Goal: Transaction & Acquisition: Purchase product/service

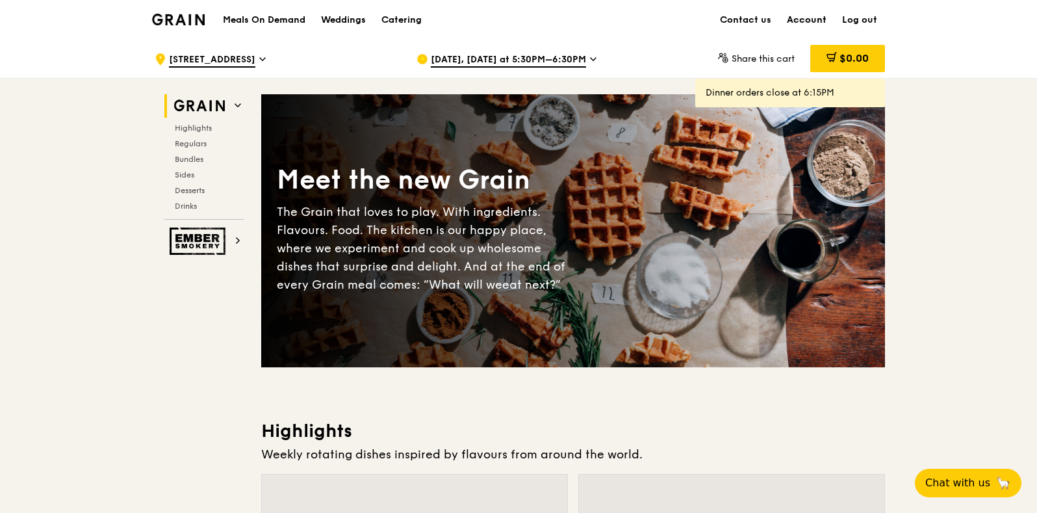
click at [813, 19] on link "Account" at bounding box center [806, 20] width 55 height 39
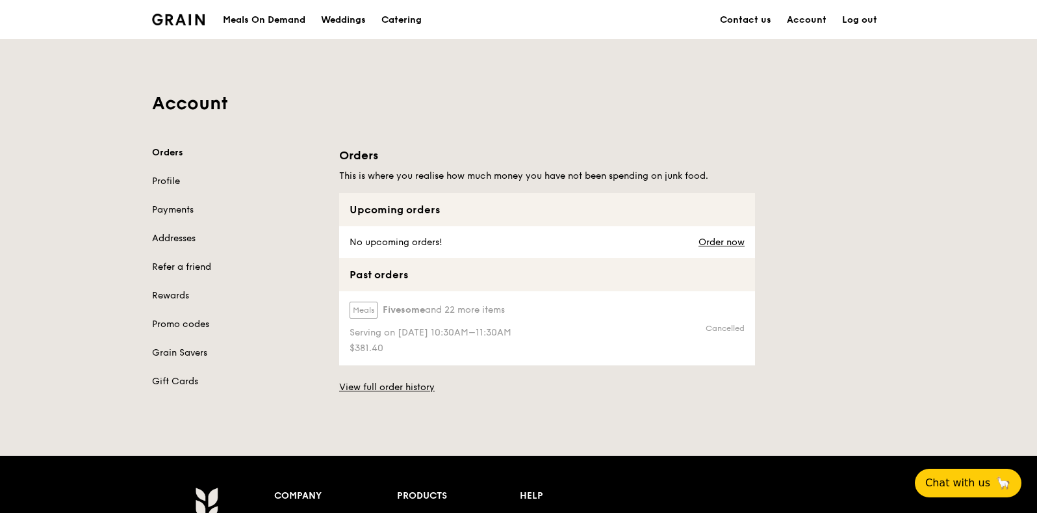
click at [511, 316] on div "Meals Fivesome and 22 more items" at bounding box center [430, 312] width 162 height 22
click at [432, 328] on span "Serving on [DATE] 10:30AM–11:30AM" at bounding box center [430, 332] width 162 height 13
click at [372, 307] on label "Meals" at bounding box center [363, 309] width 28 height 17
click at [364, 339] on div "$381.40" at bounding box center [430, 347] width 162 height 16
click at [387, 391] on link "View full order history" at bounding box center [386, 387] width 95 height 13
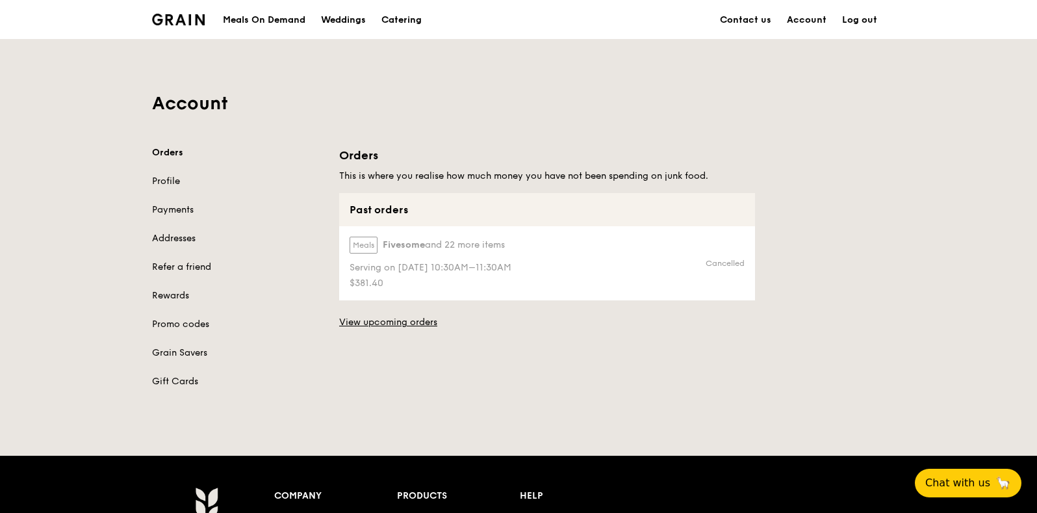
drag, startPoint x: 446, startPoint y: 285, endPoint x: 451, endPoint y: 268, distance: 18.3
click at [451, 268] on span "Serving on [DATE] 10:30AM–11:30AM" at bounding box center [430, 267] width 162 height 13
drag, startPoint x: 380, startPoint y: 272, endPoint x: 380, endPoint y: 255, distance: 17.5
click at [379, 255] on div "Meals Fivesome and 22 more items" at bounding box center [430, 247] width 162 height 22
drag, startPoint x: 380, startPoint y: 255, endPoint x: 372, endPoint y: 246, distance: 11.5
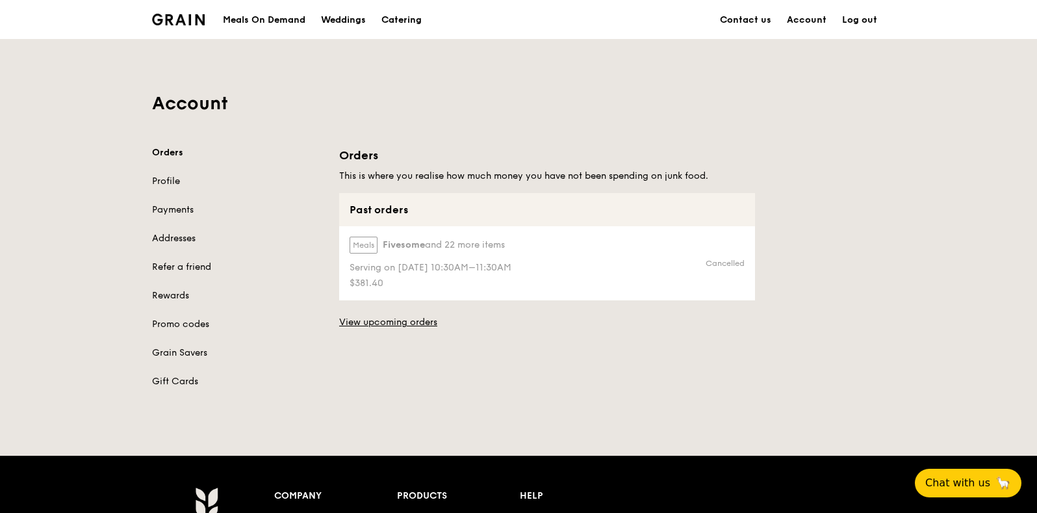
click at [366, 243] on label "Meals" at bounding box center [363, 244] width 28 height 17
click at [367, 244] on label "Meals" at bounding box center [363, 244] width 28 height 17
click at [388, 264] on span "Serving on [DATE] 10:30AM–11:30AM" at bounding box center [430, 267] width 162 height 13
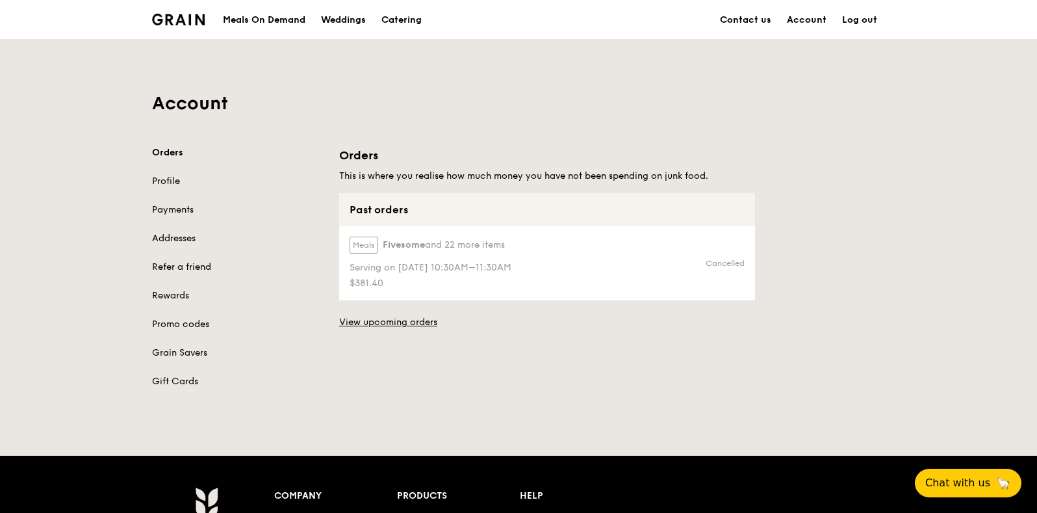
drag, startPoint x: 388, startPoint y: 265, endPoint x: 465, endPoint y: 259, distance: 76.9
click at [464, 259] on div "Serving on [DATE] 10:30AM–11:30AM" at bounding box center [430, 267] width 162 height 16
click at [472, 244] on span "and 22 more items" at bounding box center [465, 244] width 80 height 11
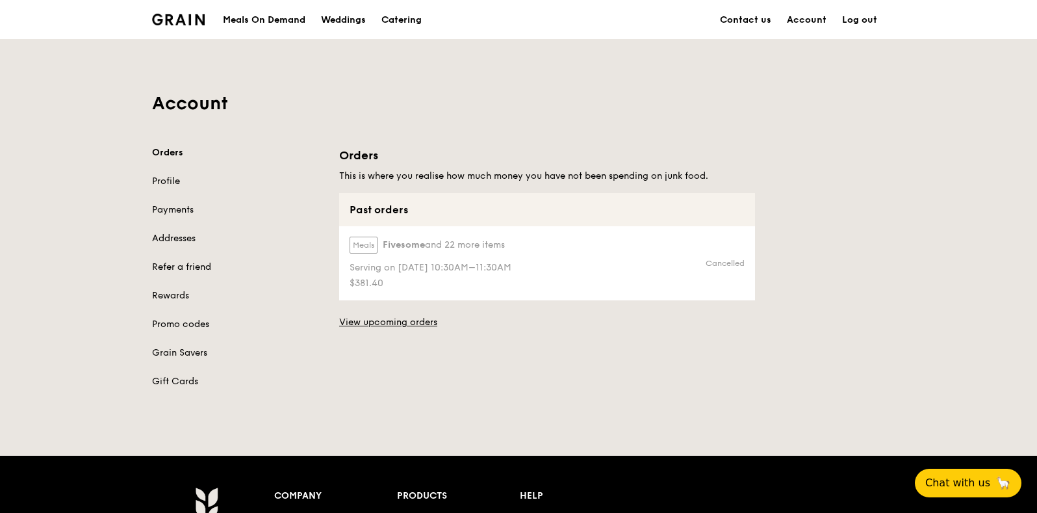
click at [396, 241] on span "Fivesome" at bounding box center [404, 244] width 42 height 13
click at [417, 261] on span "Serving on [DATE] 10:30AM–11:30AM" at bounding box center [430, 267] width 162 height 13
click at [360, 282] on span "$381.40" at bounding box center [430, 283] width 162 height 13
click at [348, 183] on div "Orders This is where you realise how much money you have not been spending on j…" at bounding box center [547, 237] width 416 height 183
click at [412, 172] on h5 "This is where you realise how much money you have not been spending on junk foo…" at bounding box center [547, 176] width 416 height 13
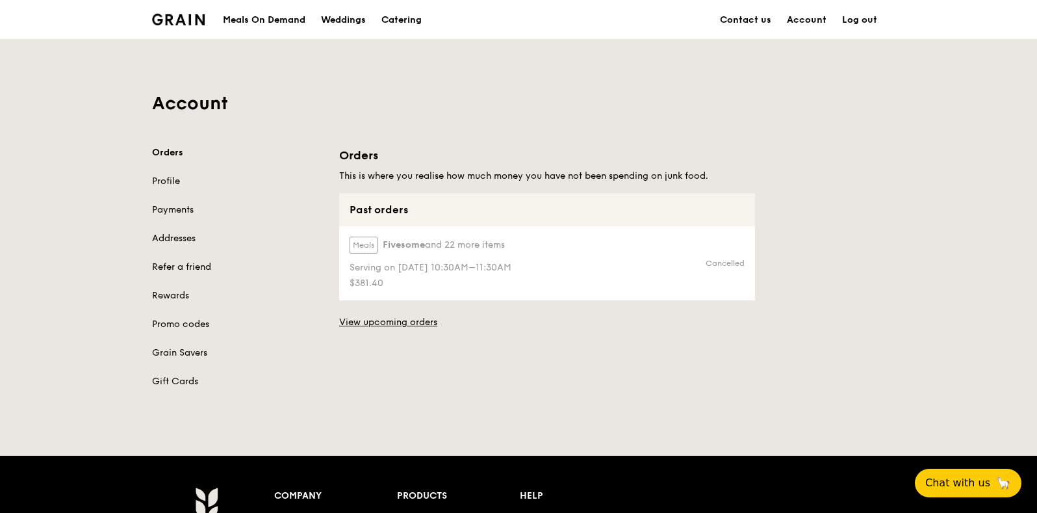
drag, startPoint x: 374, startPoint y: 154, endPoint x: 441, endPoint y: 171, distance: 69.6
click at [441, 170] on div "Orders This is where you realise how much money you have not been spending on j…" at bounding box center [547, 237] width 416 height 183
click at [441, 170] on h5 "This is where you realise how much money you have not been spending on junk foo…" at bounding box center [547, 176] width 416 height 13
drag, startPoint x: 445, startPoint y: 174, endPoint x: 735, endPoint y: 169, distance: 289.8
click at [734, 170] on h5 "This is where you realise how much money you have not been spending on junk foo…" at bounding box center [547, 176] width 416 height 13
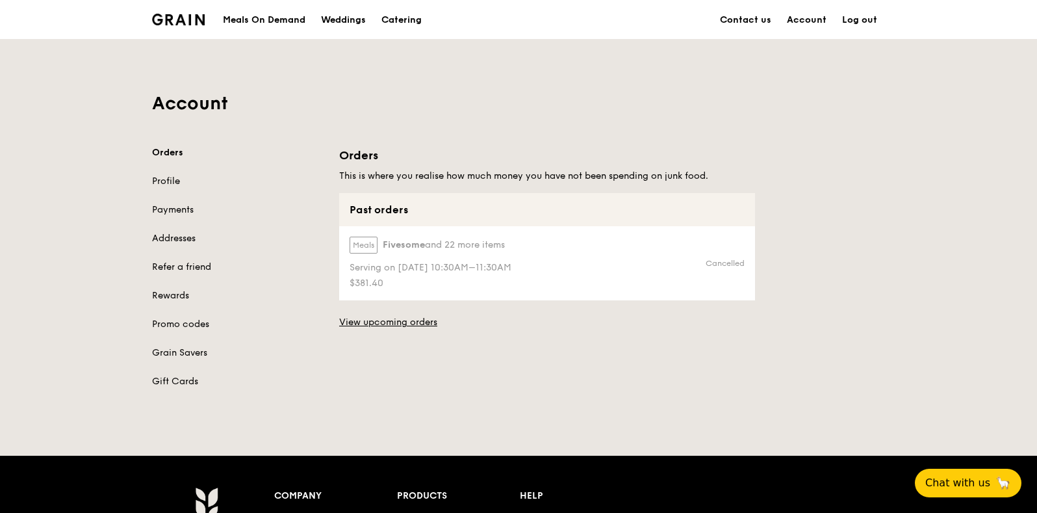
click at [734, 170] on h5 "This is where you realise how much money you have not been spending on junk foo…" at bounding box center [547, 176] width 416 height 13
click at [366, 321] on link "View upcoming orders" at bounding box center [388, 322] width 98 height 13
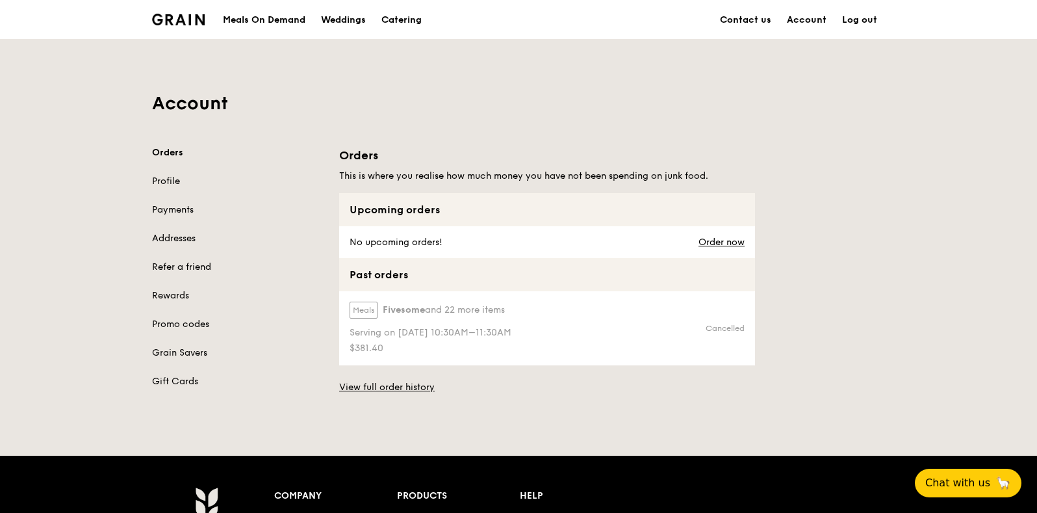
click at [369, 240] on div "No upcoming orders!" at bounding box center [394, 242] width 111 height 32
click at [717, 237] on link "Order now" at bounding box center [721, 242] width 46 height 10
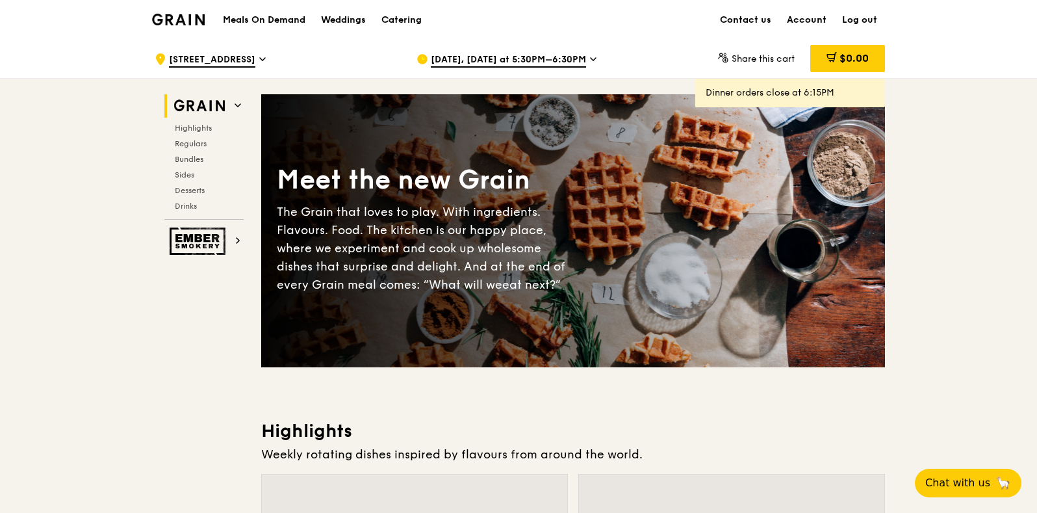
drag, startPoint x: 564, startPoint y: 71, endPoint x: 561, endPoint y: 59, distance: 12.6
click at [561, 59] on span "[DATE], [DATE] at 5:30PM–6:30PM" at bounding box center [508, 60] width 155 height 14
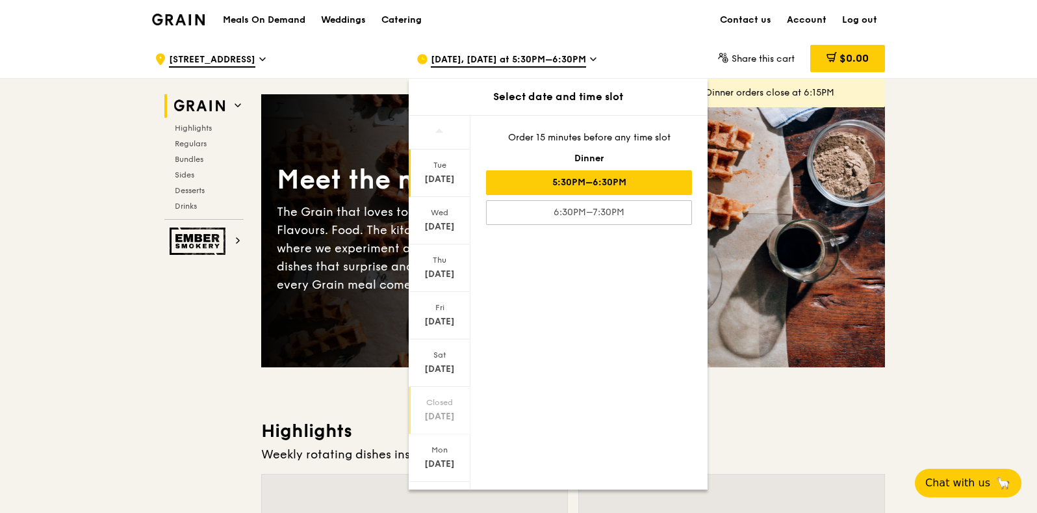
scroll to position [25, 0]
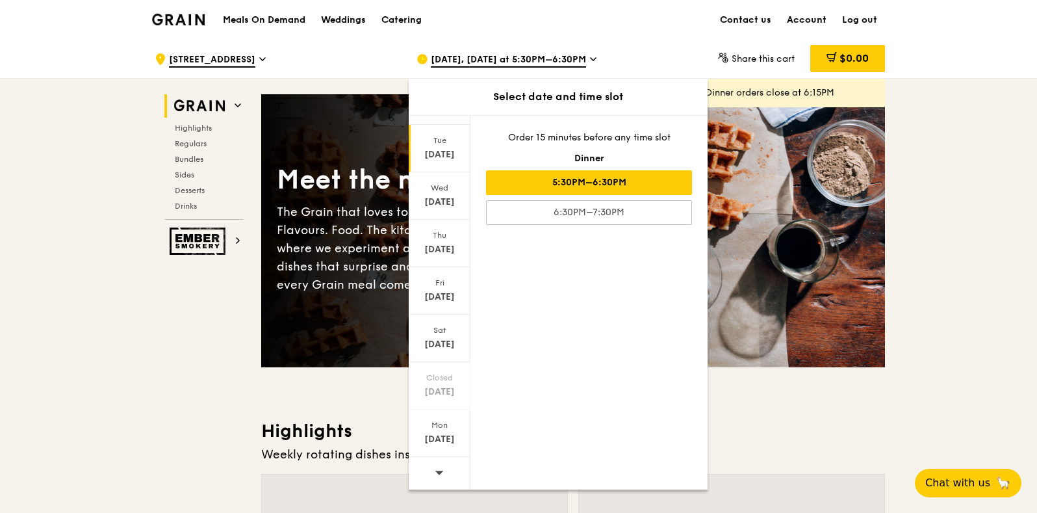
click at [437, 460] on span at bounding box center [439, 472] width 9 height 31
click at [440, 471] on icon at bounding box center [439, 472] width 8 height 4
click at [442, 434] on div "[DATE]" at bounding box center [440, 439] width 58 height 13
